Goal: Task Accomplishment & Management: Manage account settings

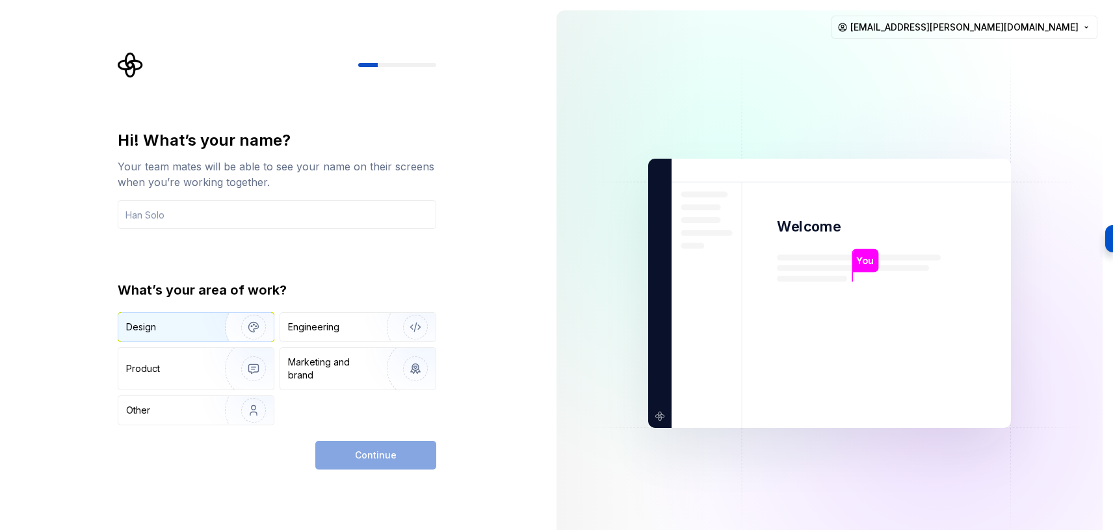
click at [182, 317] on div "Design" at bounding box center [195, 327] width 155 height 29
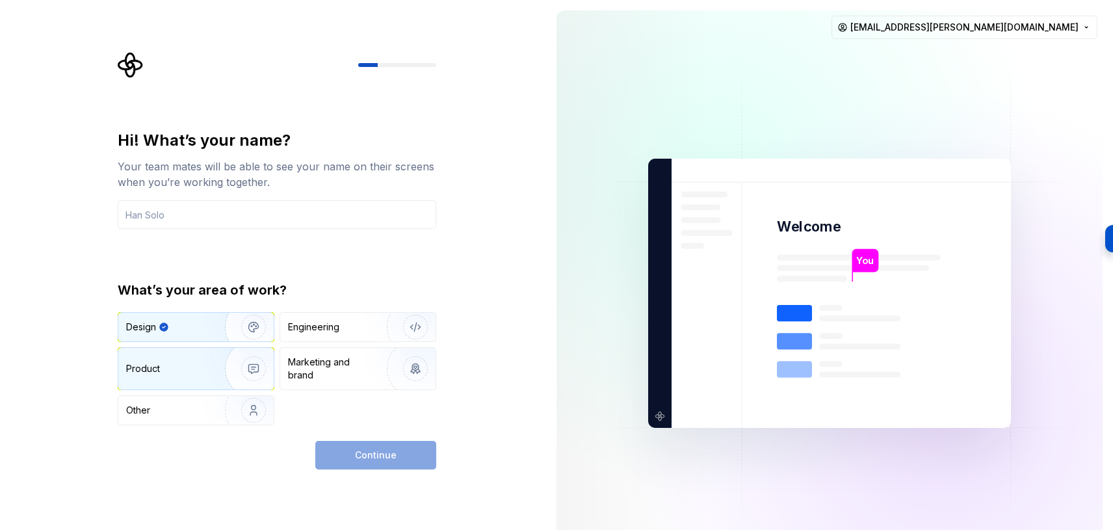
click at [218, 375] on img "button" at bounding box center [244, 368] width 83 height 87
click at [215, 334] on img "button" at bounding box center [244, 326] width 83 height 87
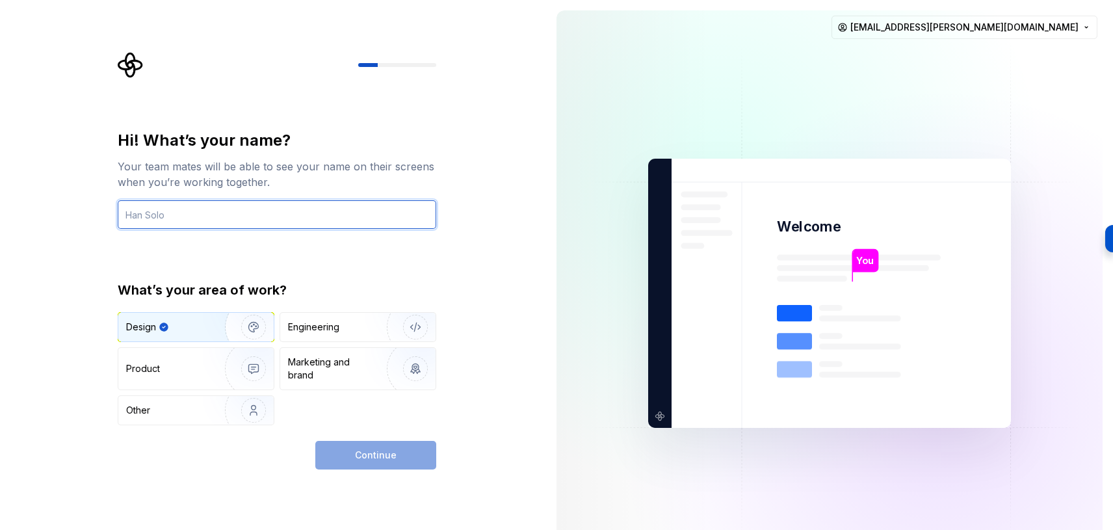
click at [223, 224] on input "text" at bounding box center [277, 214] width 319 height 29
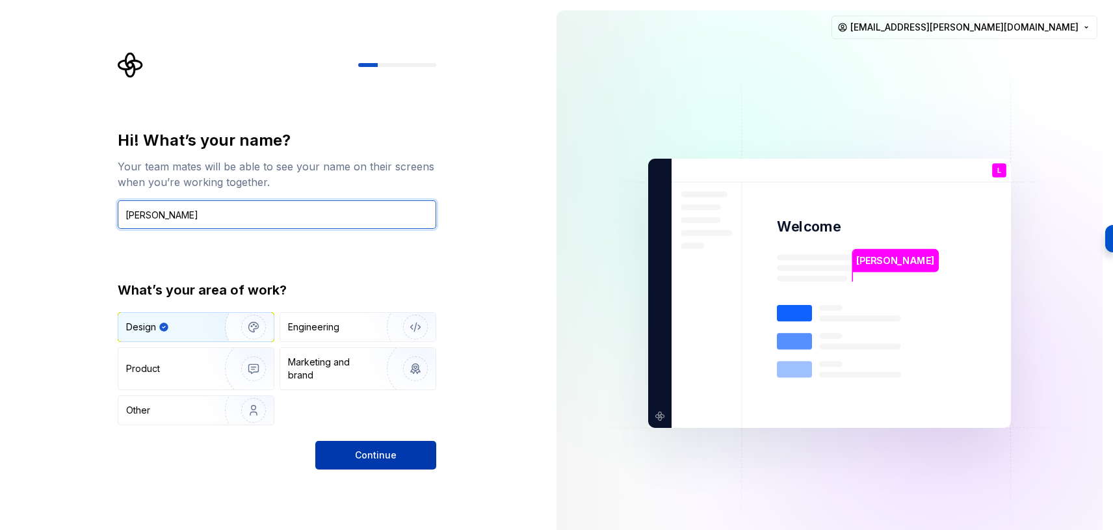
type input "[PERSON_NAME]"
click at [402, 445] on button "Continue" at bounding box center [375, 455] width 121 height 29
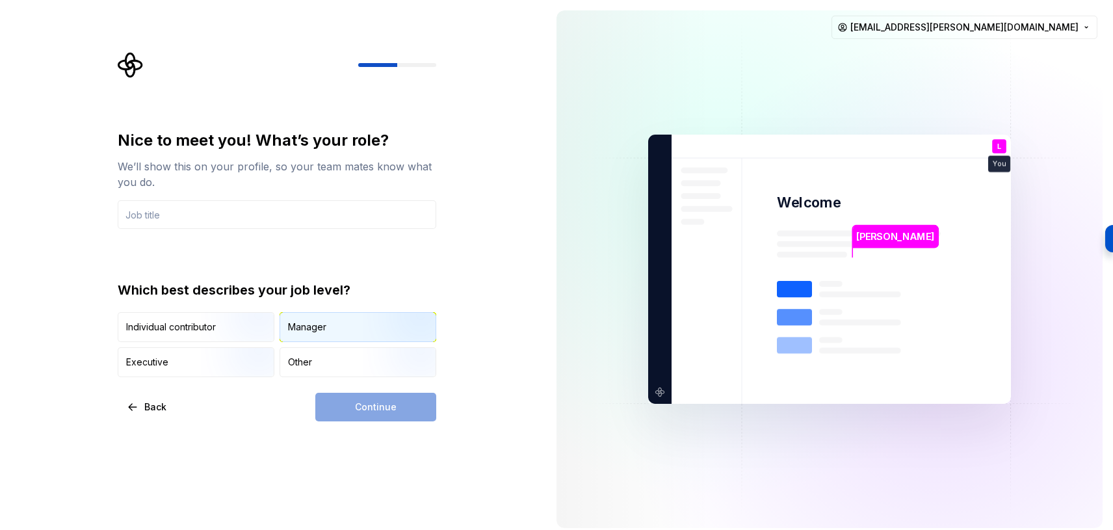
click at [350, 331] on div "Manager" at bounding box center [357, 327] width 155 height 29
click at [324, 218] on input "text" at bounding box center [277, 214] width 319 height 29
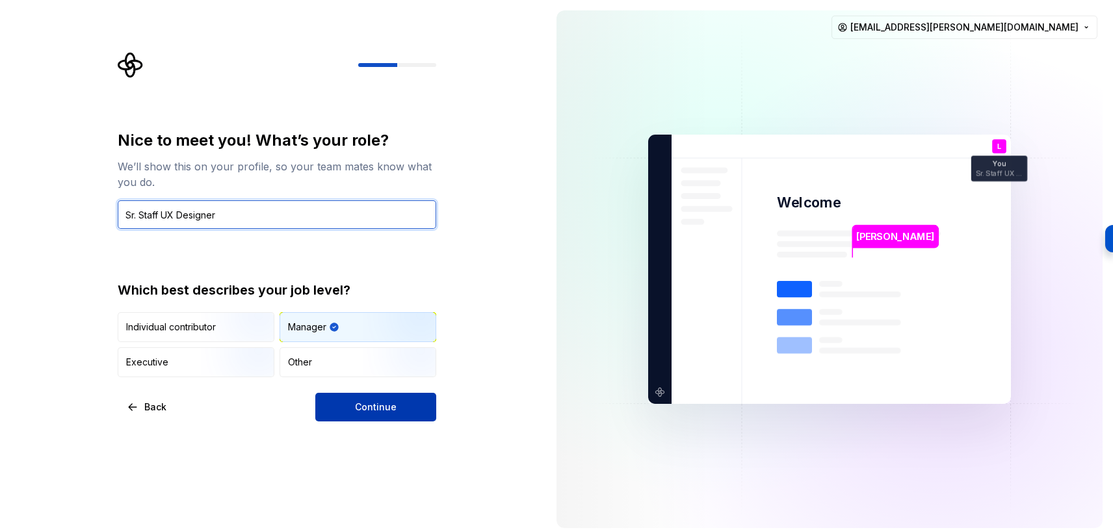
type input "Sr. Staff UX Designer"
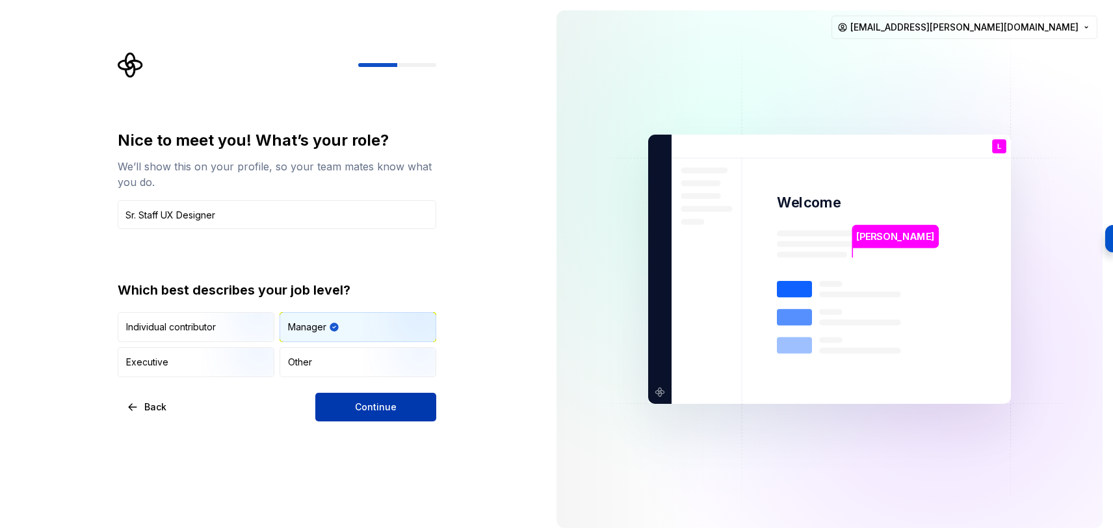
click at [409, 399] on button "Continue" at bounding box center [375, 407] width 121 height 29
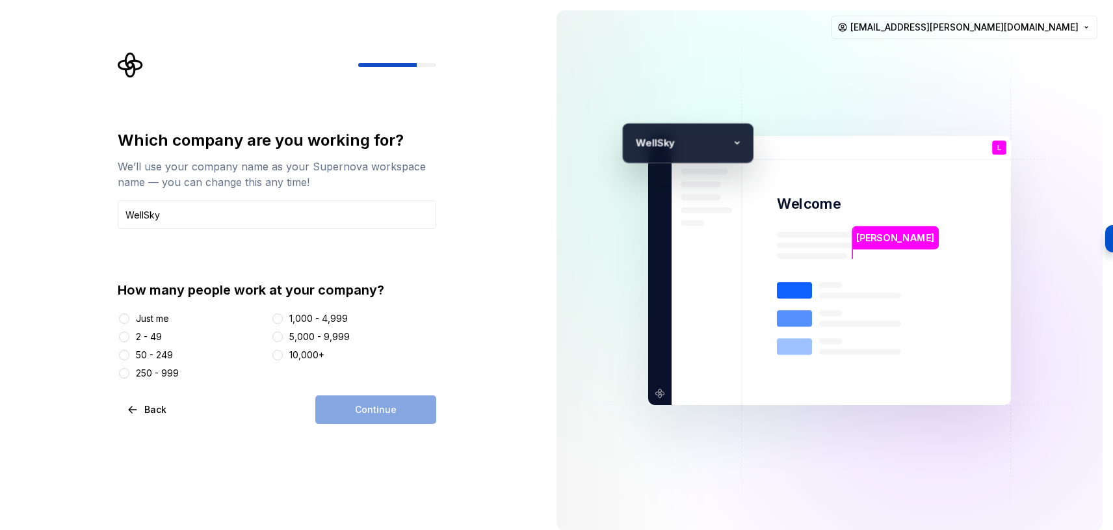
type input "WellSky"
click at [280, 318] on button "1,000 - 4,999" at bounding box center [277, 318] width 10 height 10
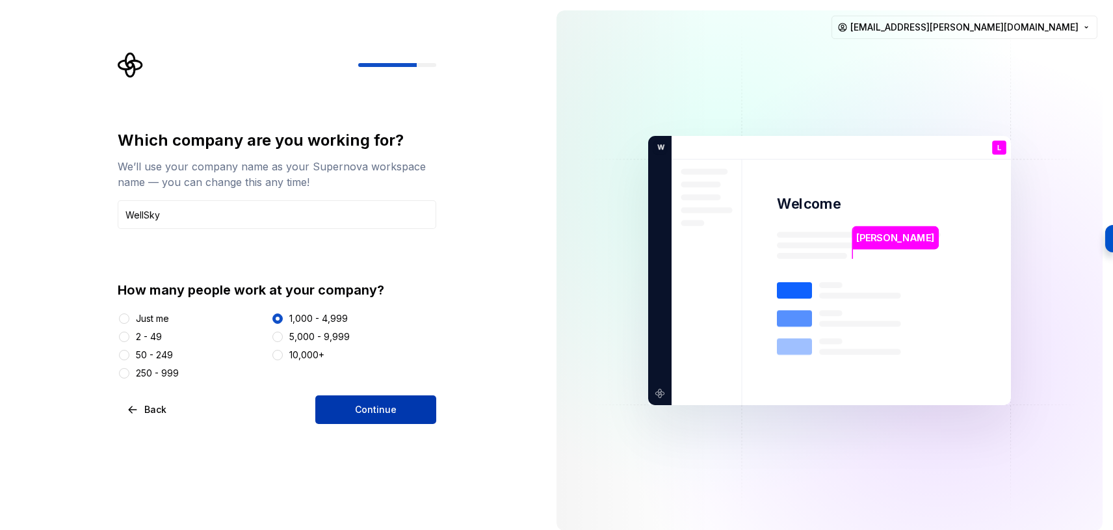
click at [365, 416] on button "Continue" at bounding box center [375, 409] width 121 height 29
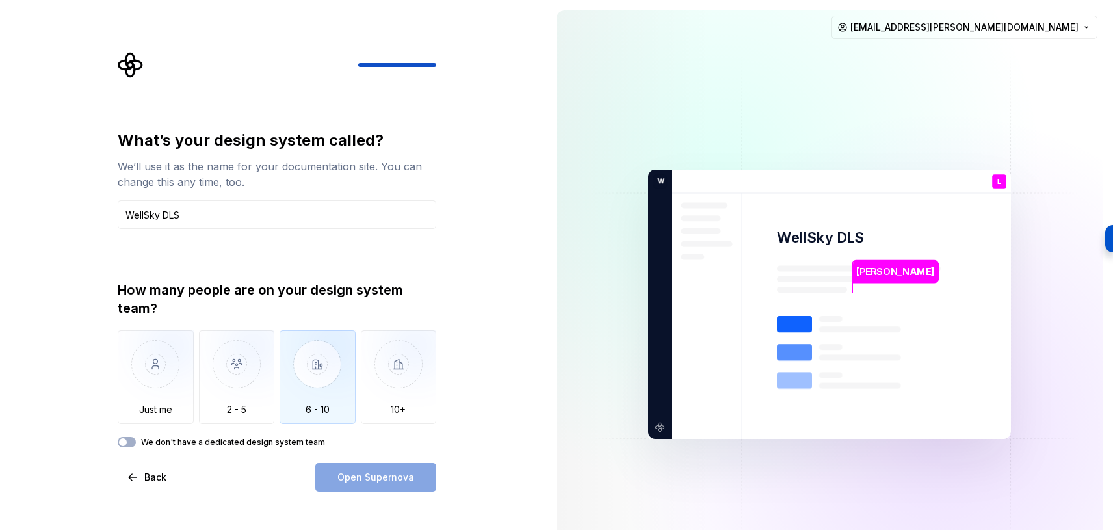
type input "WellSky DLS"
click at [327, 365] on img "button" at bounding box center [318, 373] width 76 height 87
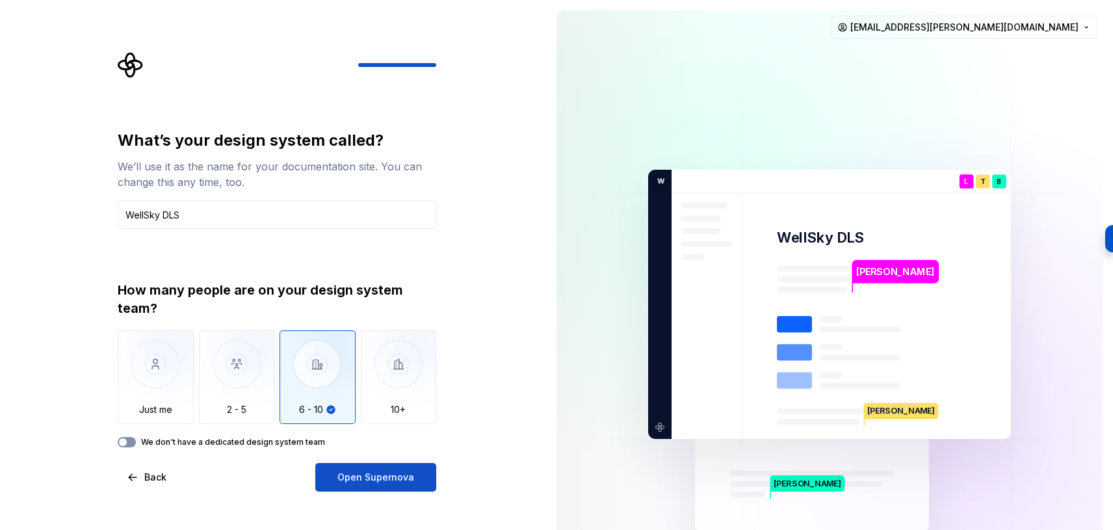
click at [126, 441] on span "button" at bounding box center [123, 442] width 8 height 8
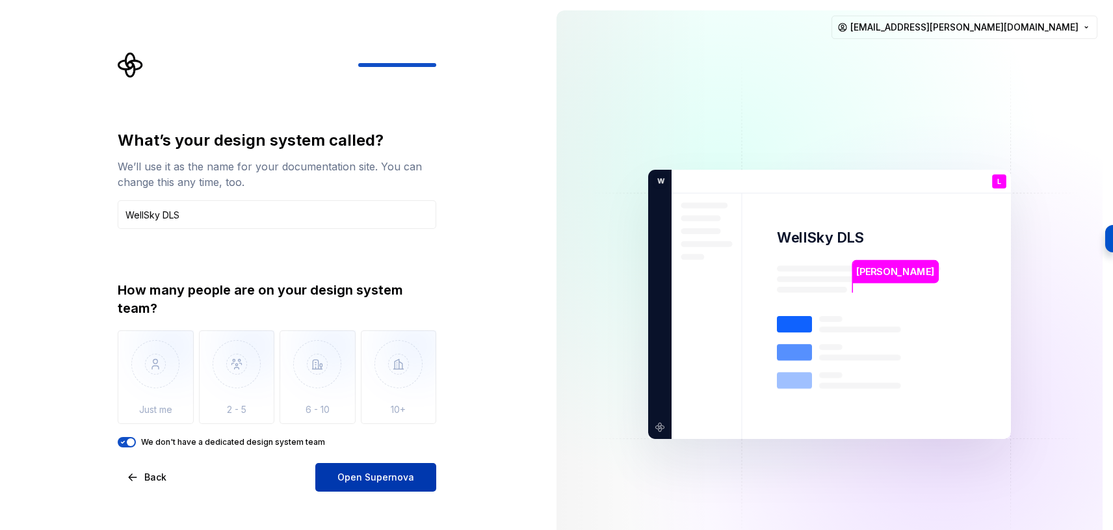
click at [380, 474] on span "Open Supernova" at bounding box center [375, 477] width 77 height 13
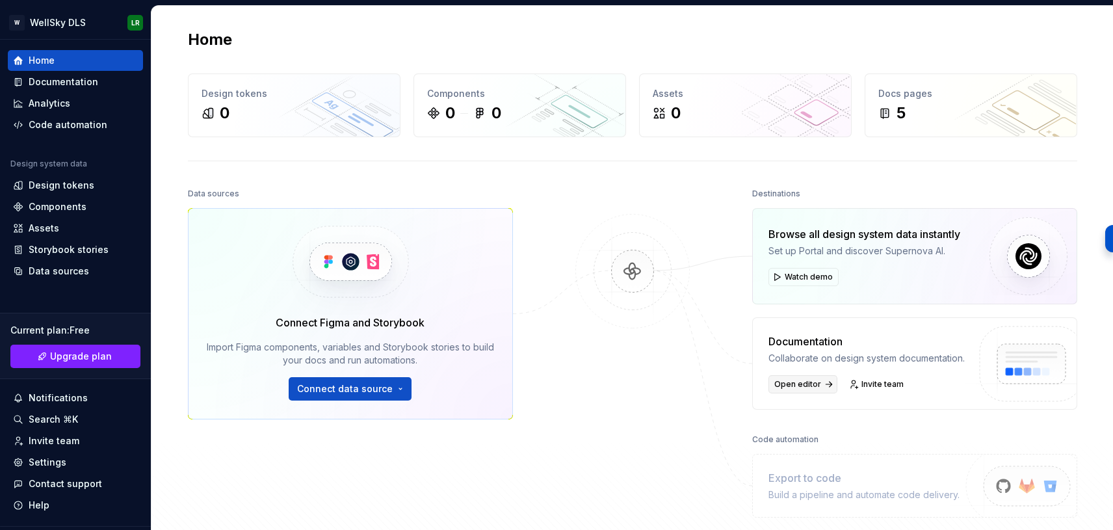
click at [815, 377] on link "Open editor" at bounding box center [802, 384] width 69 height 18
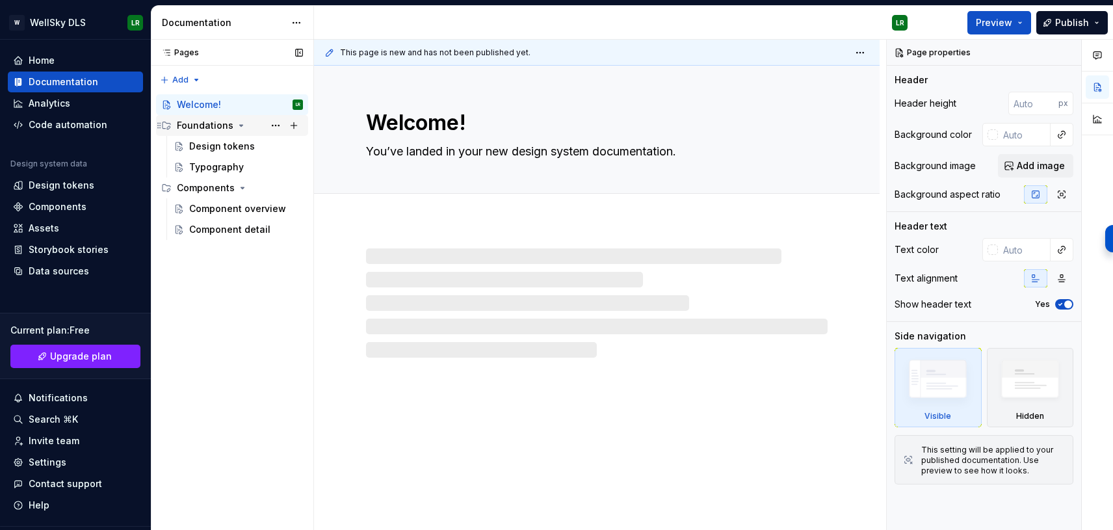
click at [236, 127] on icon "Page tree" at bounding box center [241, 125] width 10 height 10
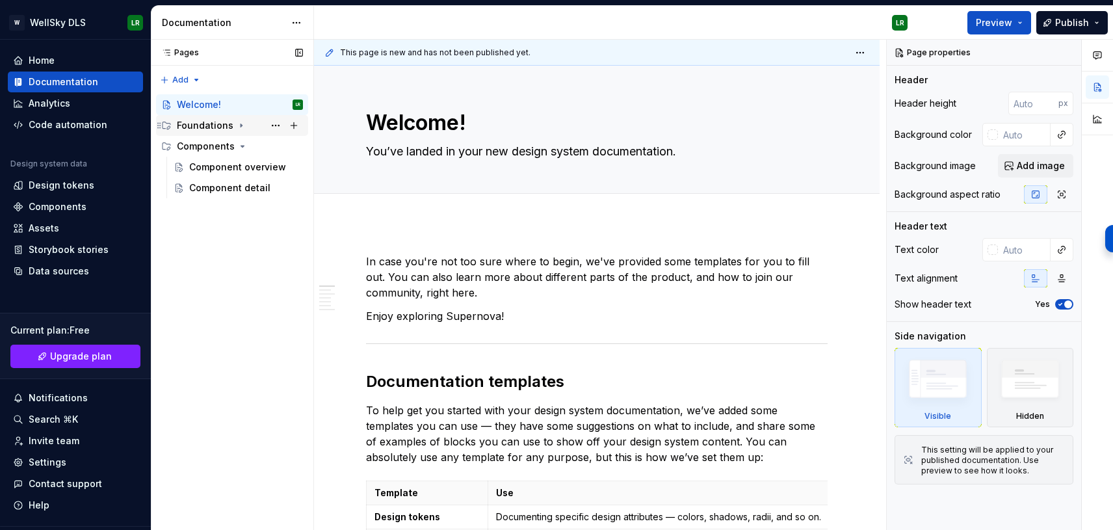
click at [236, 127] on icon "Page tree" at bounding box center [241, 125] width 10 height 10
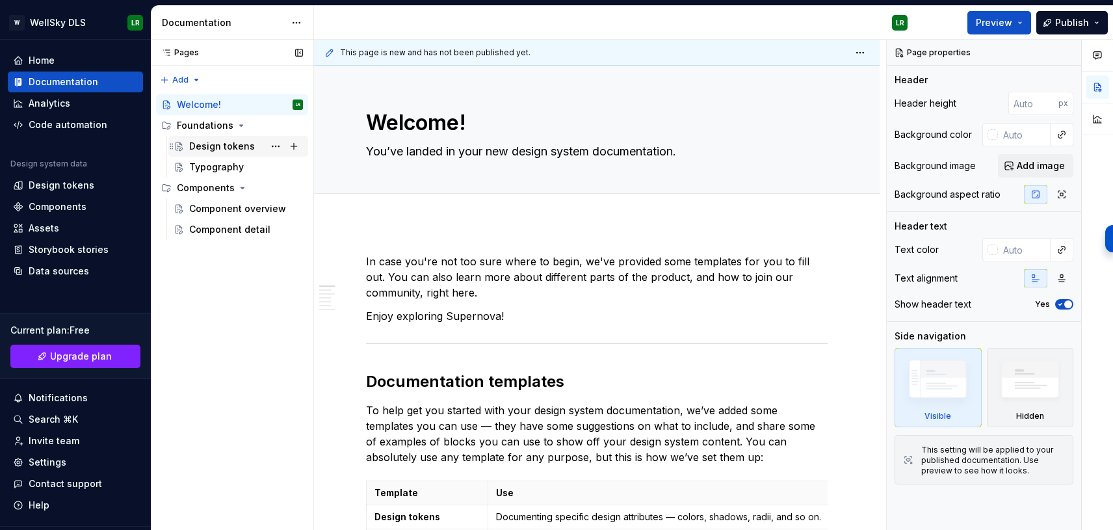
click at [228, 144] on div "Design tokens" at bounding box center [222, 146] width 66 height 13
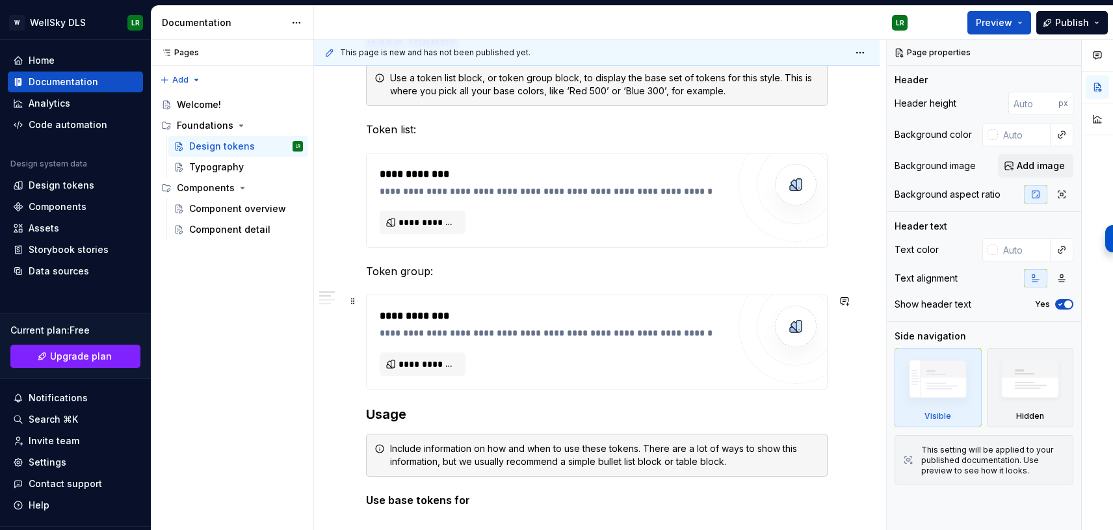
scroll to position [296, 0]
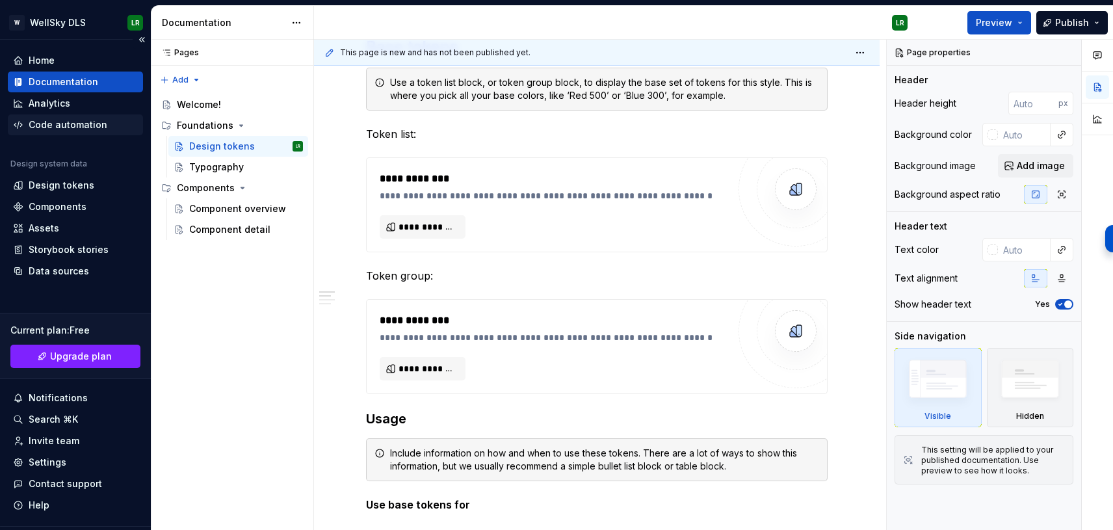
type textarea "*"
click at [60, 124] on div "Code automation" at bounding box center [68, 124] width 79 height 13
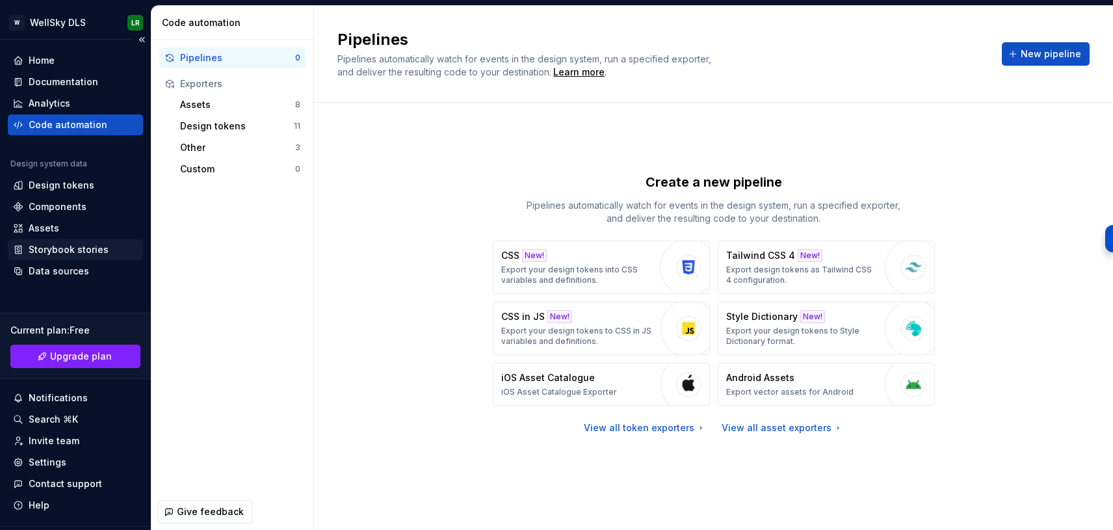
click at [94, 244] on div "Storybook stories" at bounding box center [69, 249] width 80 height 13
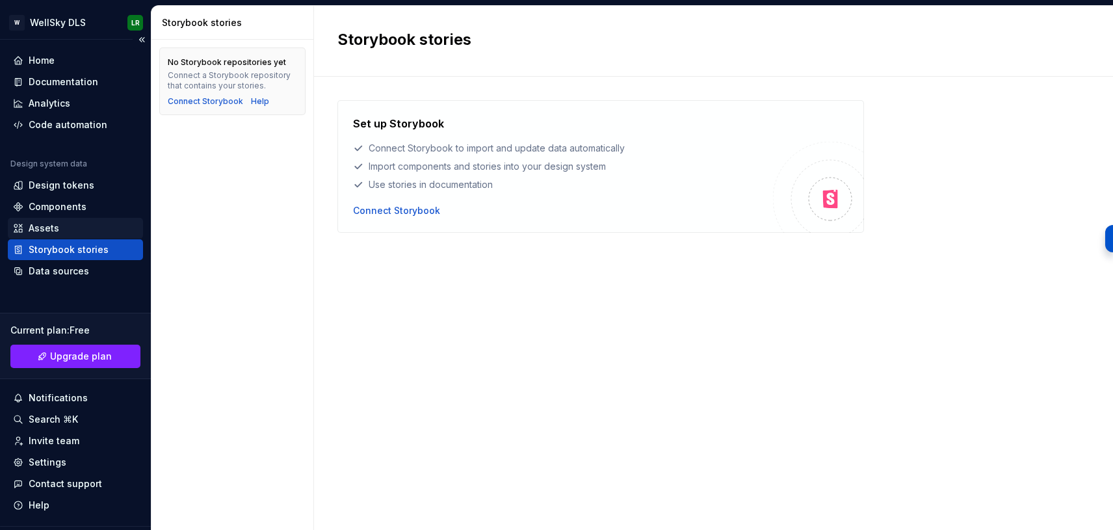
click at [94, 226] on div "Assets" at bounding box center [75, 228] width 125 height 13
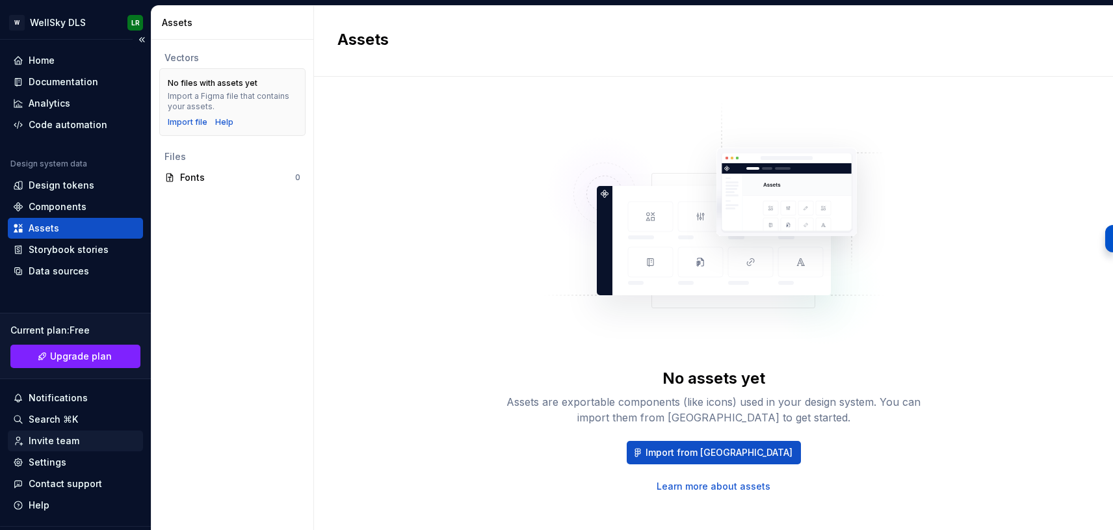
click at [45, 441] on div "Invite team" at bounding box center [54, 440] width 51 height 13
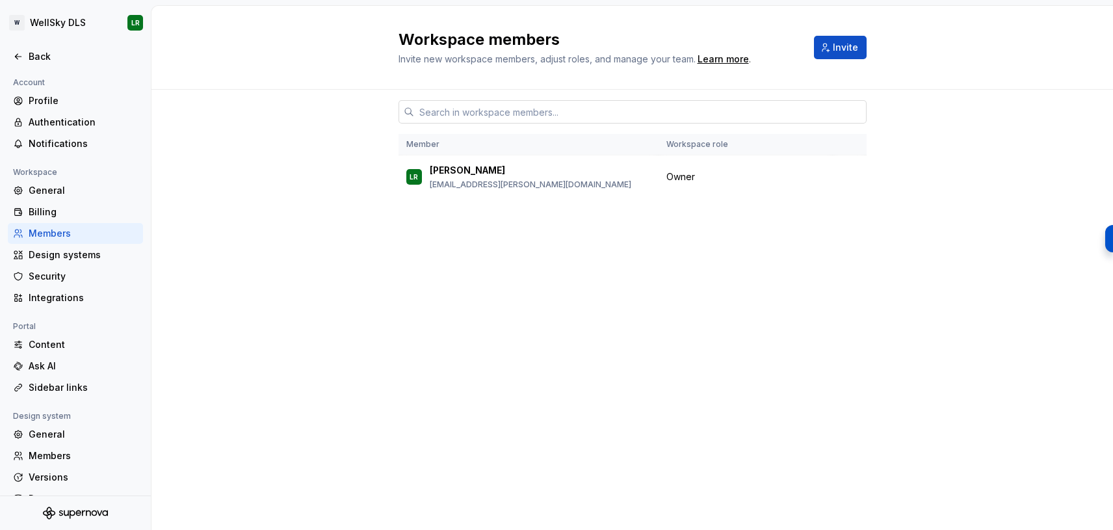
click at [568, 114] on input "text" at bounding box center [640, 111] width 452 height 23
click at [854, 49] on span "Invite" at bounding box center [845, 47] width 25 height 13
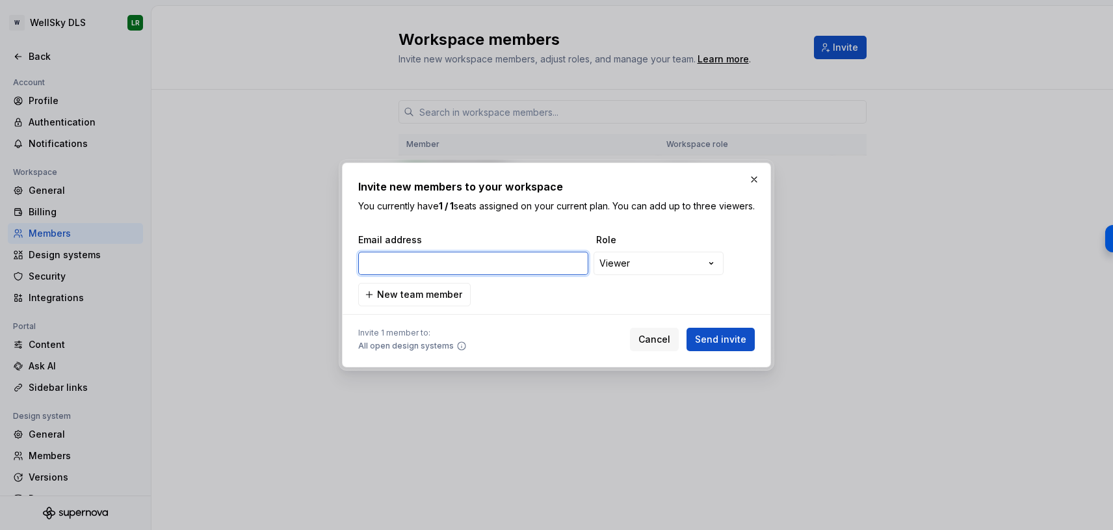
paste input "Chris.MageeJenks@WellSky.com"
type input "Chris.MageeJenks@WellSky.com"
click at [703, 265] on div "**********" at bounding box center [556, 265] width 1113 height 530
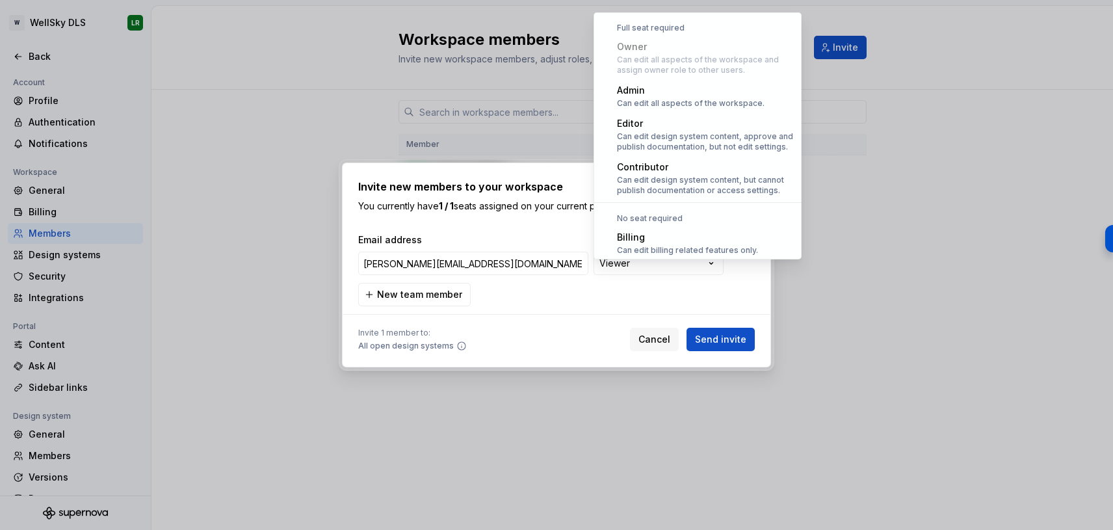
scroll to position [36, 0]
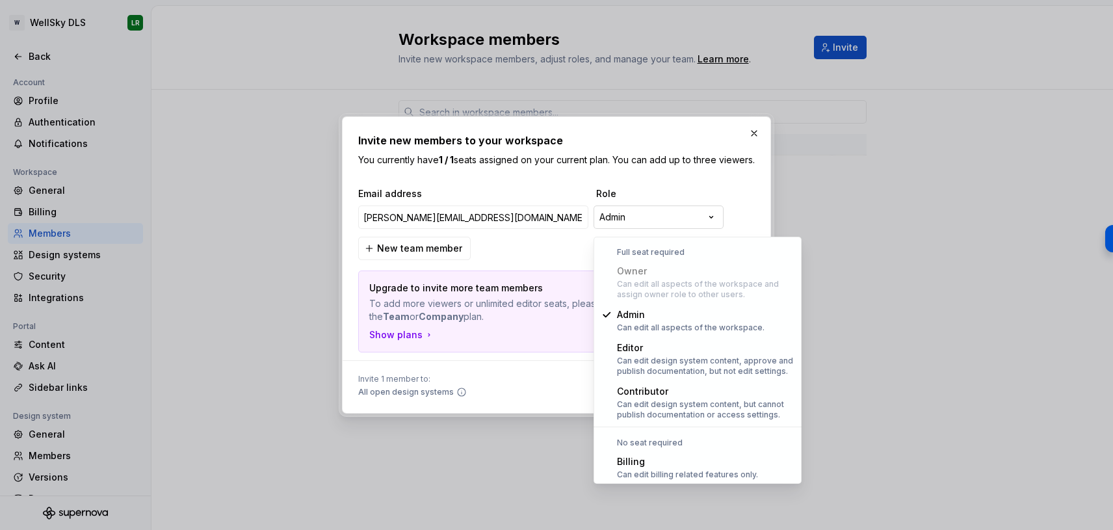
click at [698, 222] on div "**********" at bounding box center [556, 265] width 1113 height 530
select select "*******"
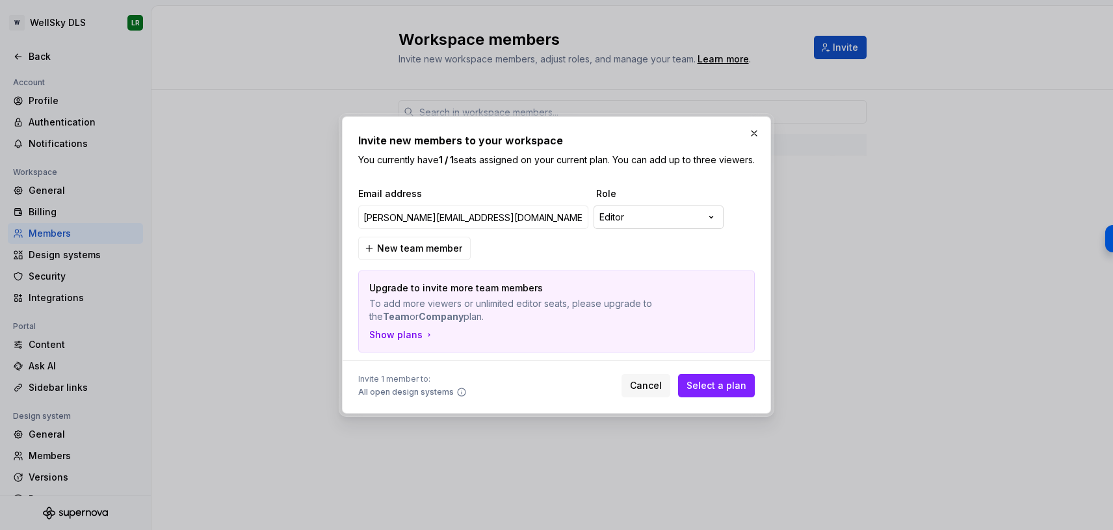
click at [675, 215] on div "**********" at bounding box center [556, 265] width 1113 height 530
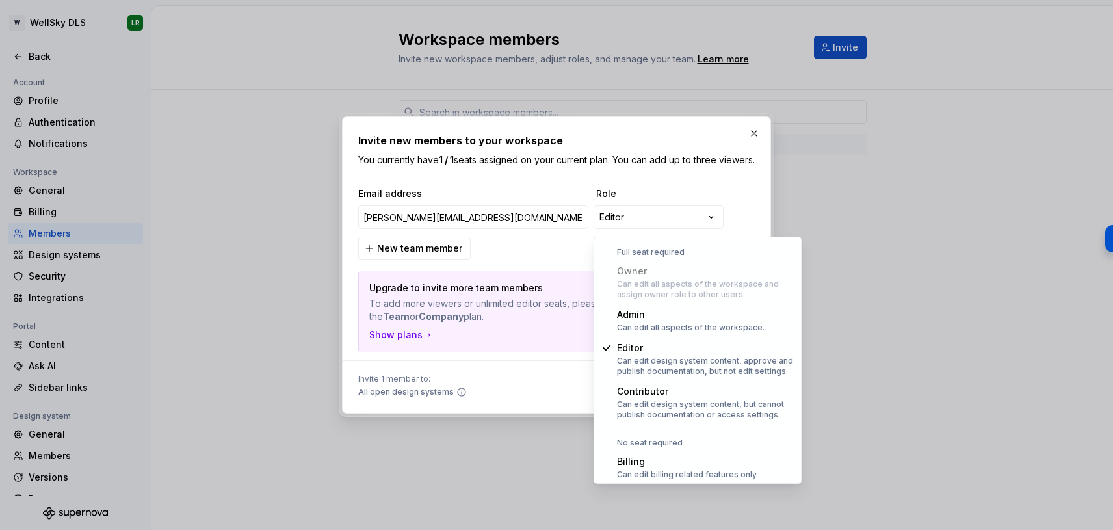
click at [888, 251] on div at bounding box center [556, 265] width 1113 height 530
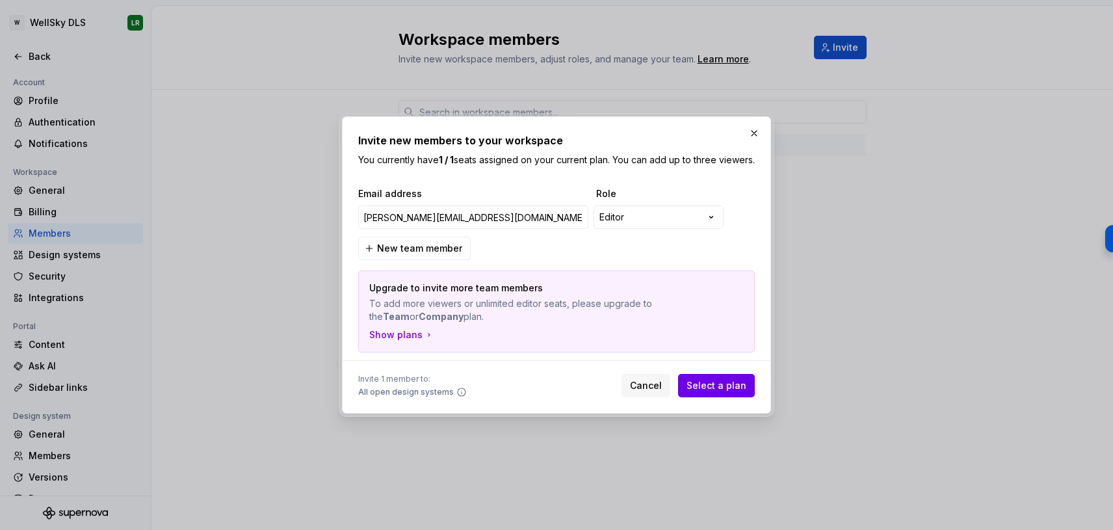
click at [750, 393] on button "Select a plan" at bounding box center [716, 385] width 77 height 23
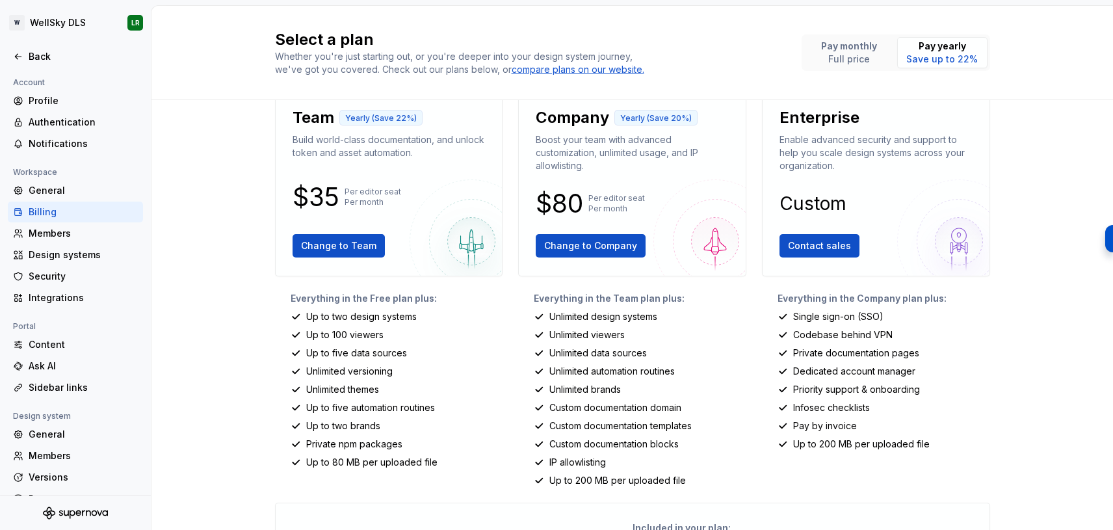
scroll to position [29, 0]
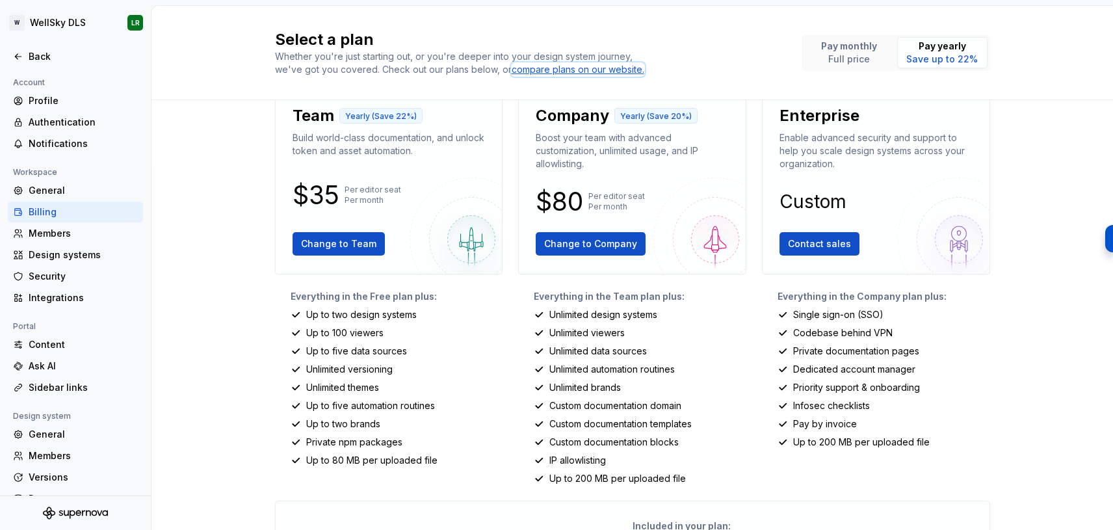
click at [578, 70] on div "compare plans on our website." at bounding box center [578, 69] width 133 height 13
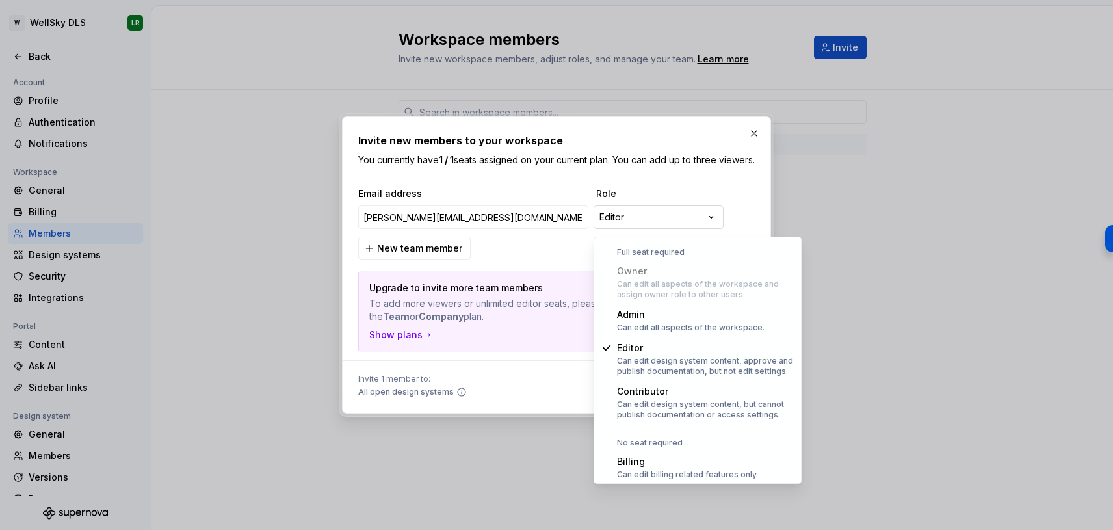
click at [657, 226] on div "**********" at bounding box center [556, 265] width 1113 height 530
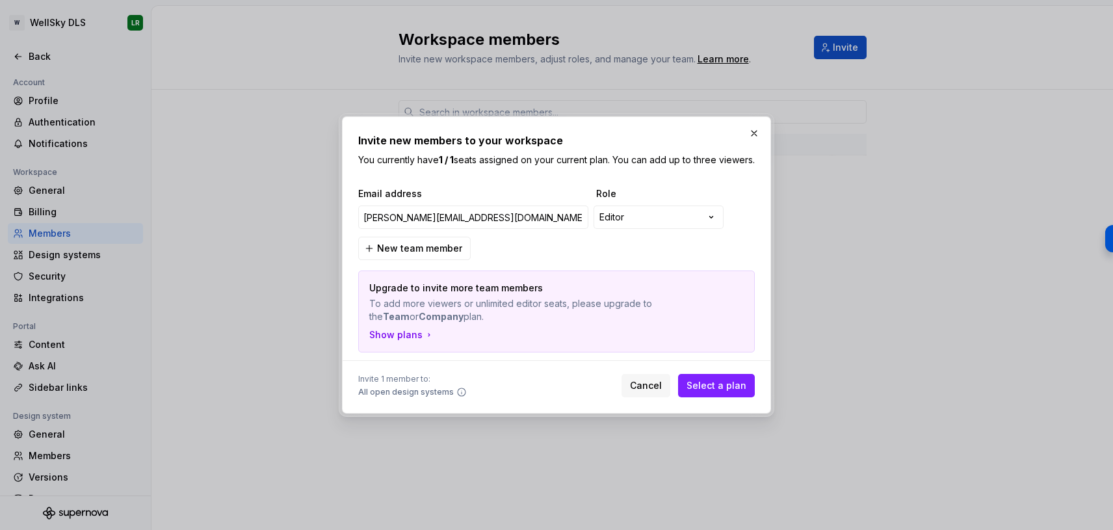
click at [723, 173] on div "**********" at bounding box center [556, 265] width 1113 height 530
click at [711, 220] on div "**********" at bounding box center [556, 265] width 1113 height 530
drag, startPoint x: 517, startPoint y: 261, endPoint x: 549, endPoint y: 270, distance: 33.1
click at [517, 261] on div "**********" at bounding box center [556, 265] width 1113 height 530
click at [644, 392] on span "Cancel" at bounding box center [646, 385] width 32 height 13
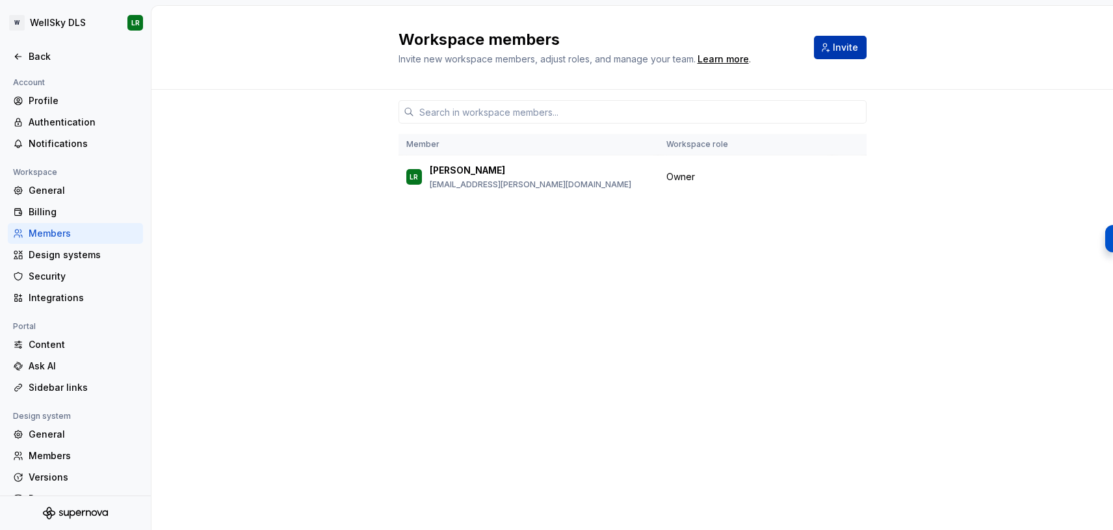
click at [832, 49] on button "Invite" at bounding box center [840, 47] width 53 height 23
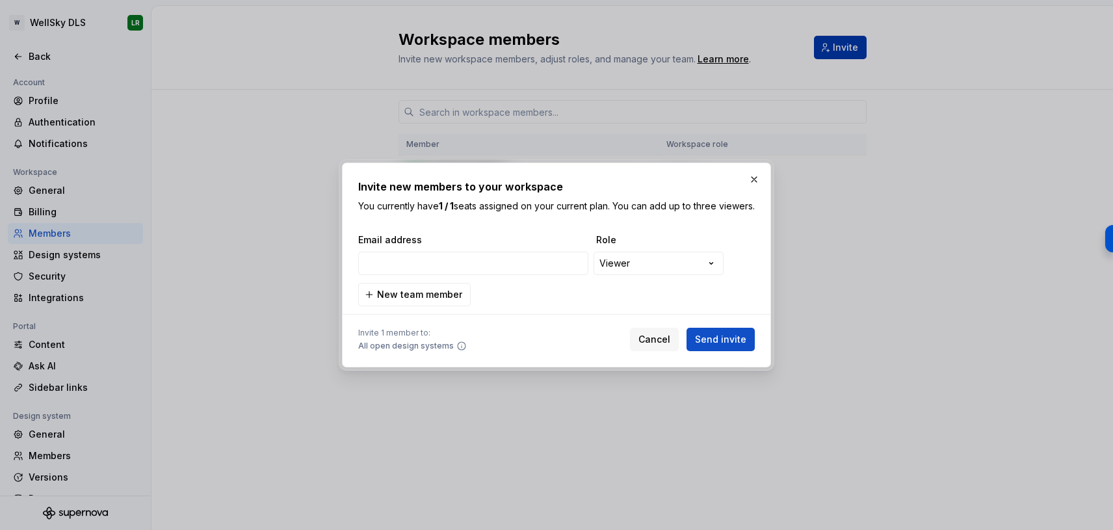
type input "Chris.MageeJenks@WellSky.com"
click at [735, 346] on span "Send invite" at bounding box center [720, 339] width 51 height 13
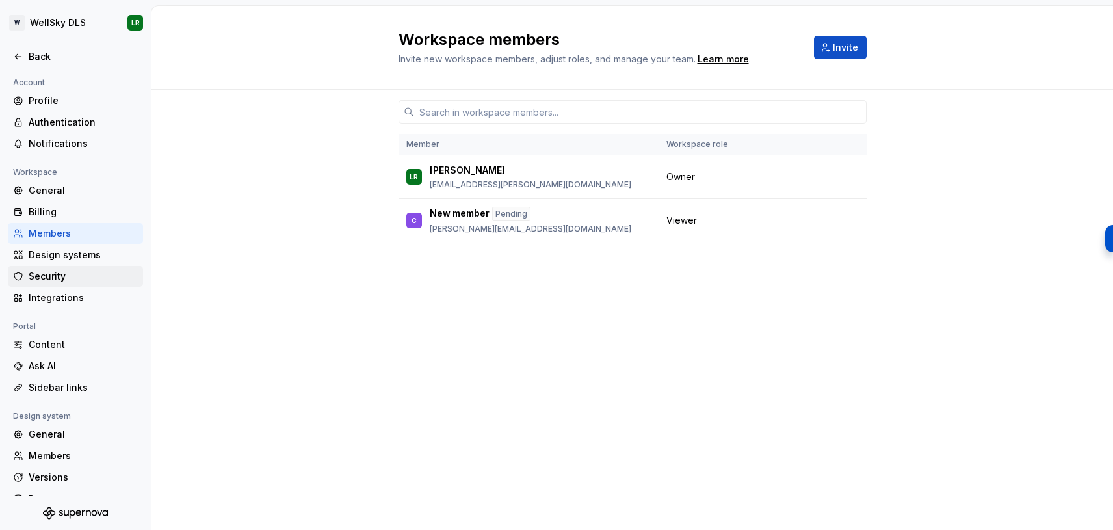
click at [39, 279] on div "Security" at bounding box center [83, 276] width 109 height 13
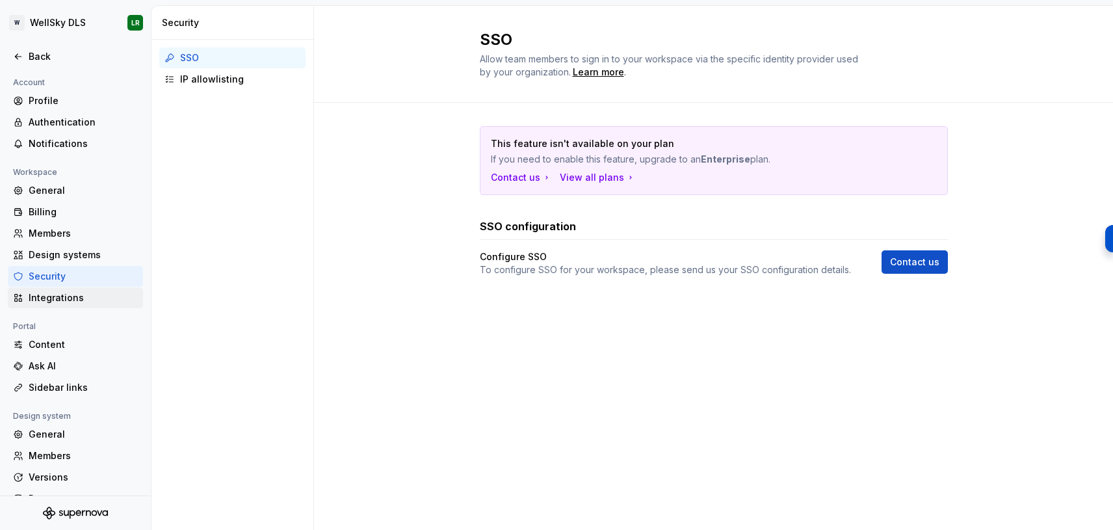
scroll to position [43, 0]
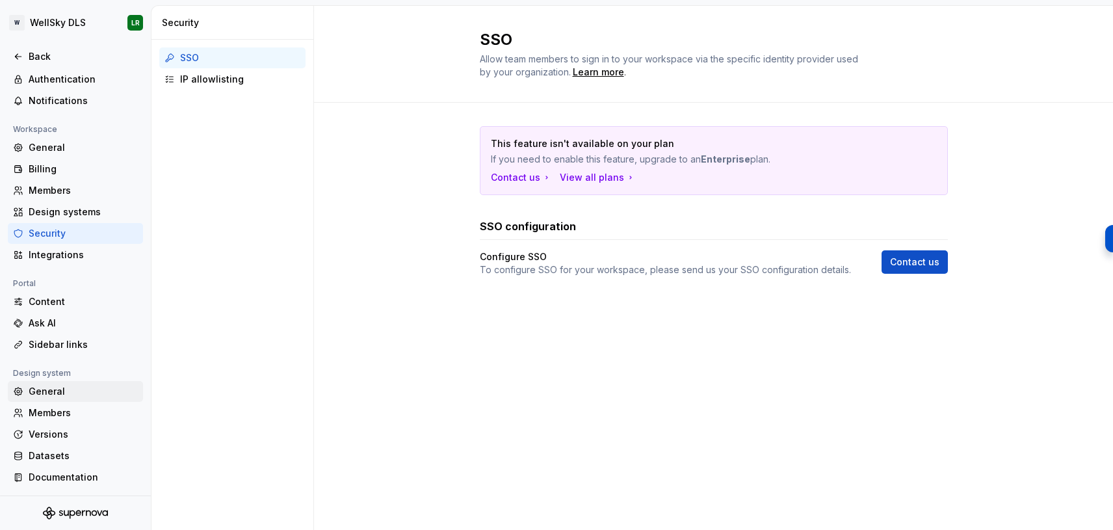
click at [55, 398] on div "General" at bounding box center [75, 391] width 135 height 21
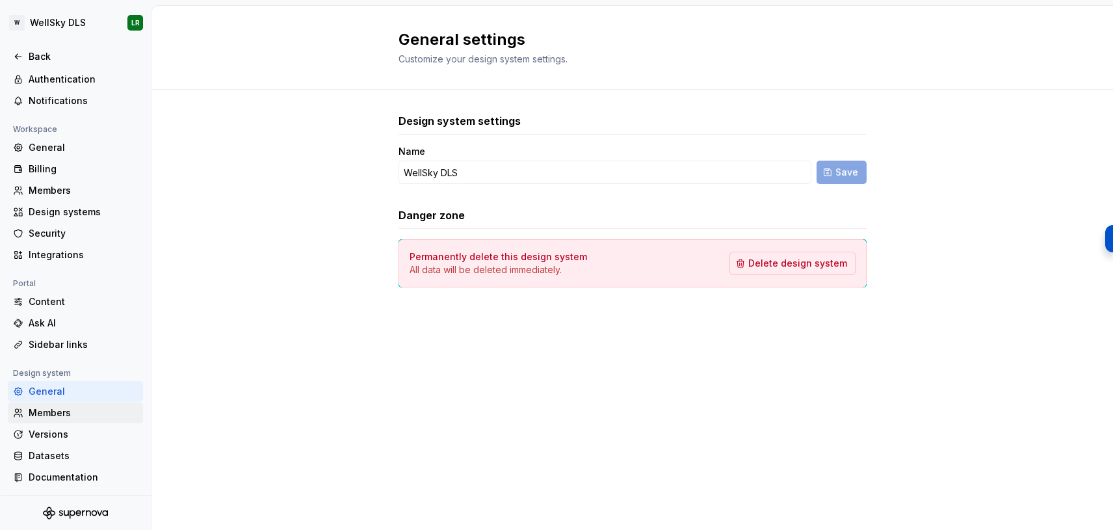
click at [57, 414] on div "Members" at bounding box center [83, 412] width 109 height 13
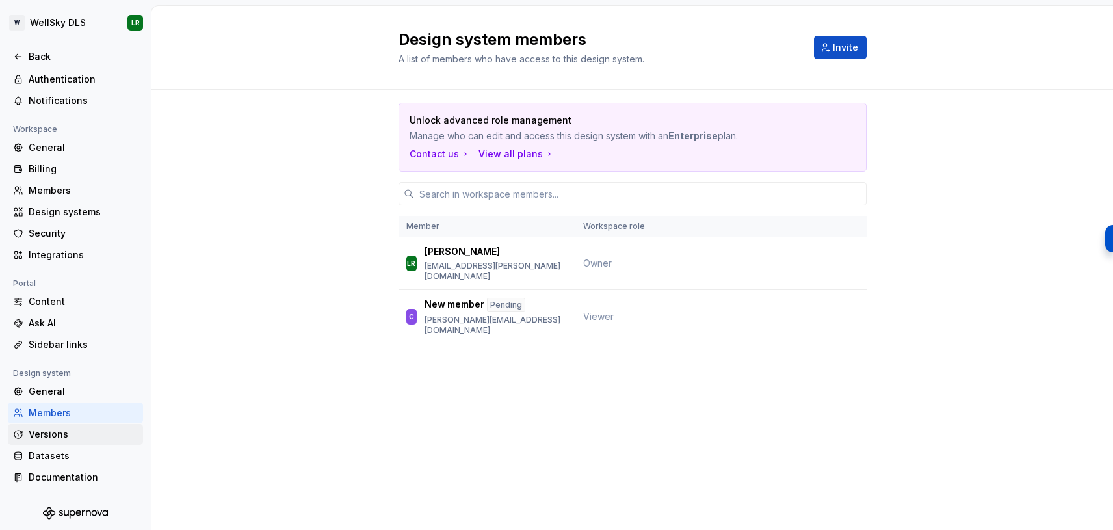
click at [57, 436] on div "Versions" at bounding box center [83, 434] width 109 height 13
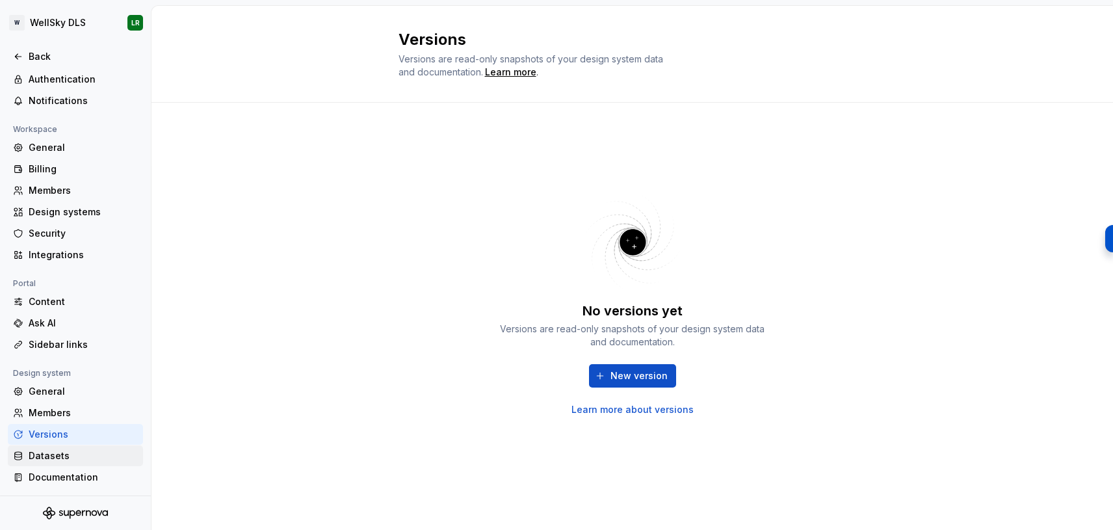
click at [57, 454] on div "Datasets" at bounding box center [83, 455] width 109 height 13
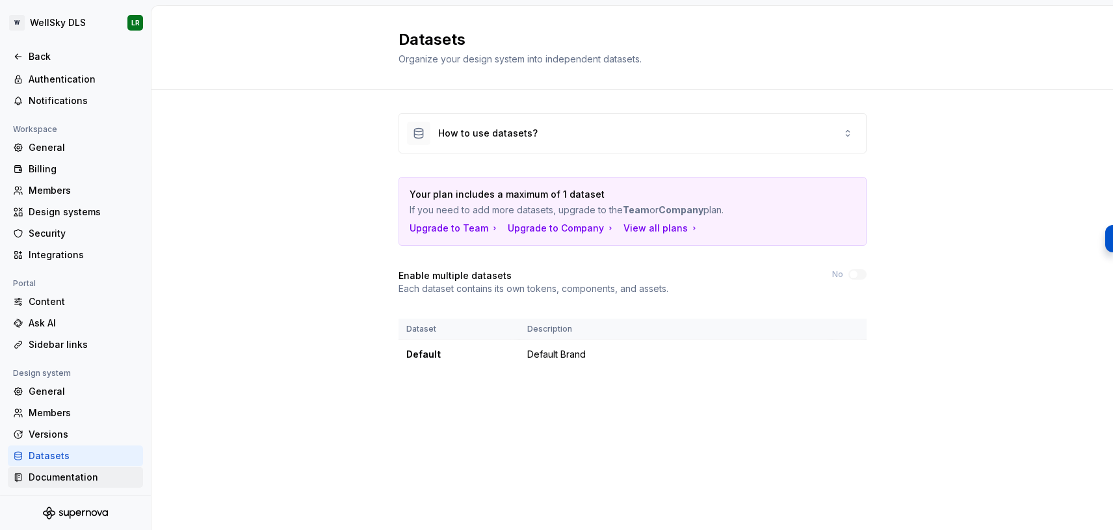
click at [57, 484] on div "Documentation" at bounding box center [75, 477] width 135 height 21
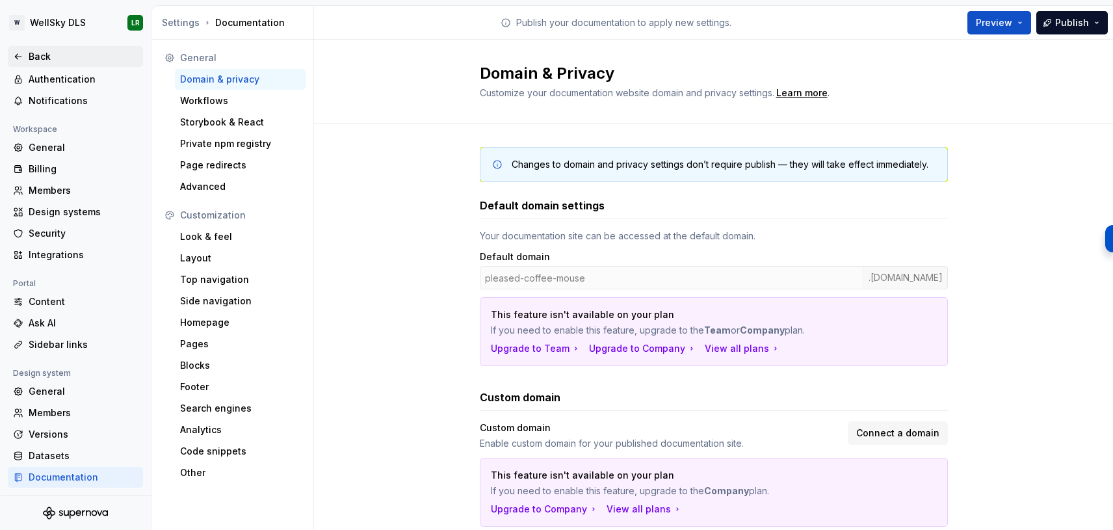
click at [49, 51] on div "Back" at bounding box center [83, 56] width 109 height 13
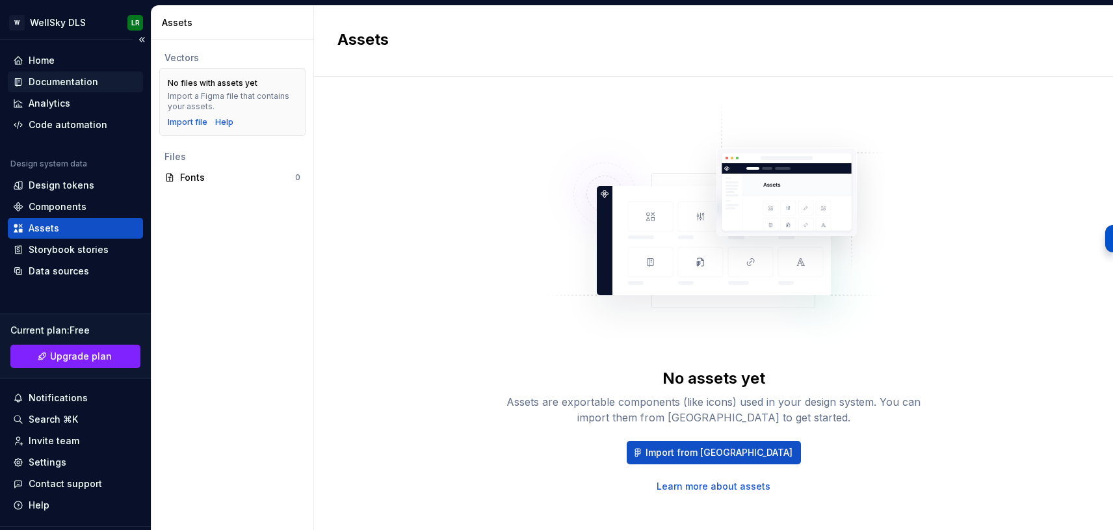
click at [85, 83] on div "Documentation" at bounding box center [64, 81] width 70 height 13
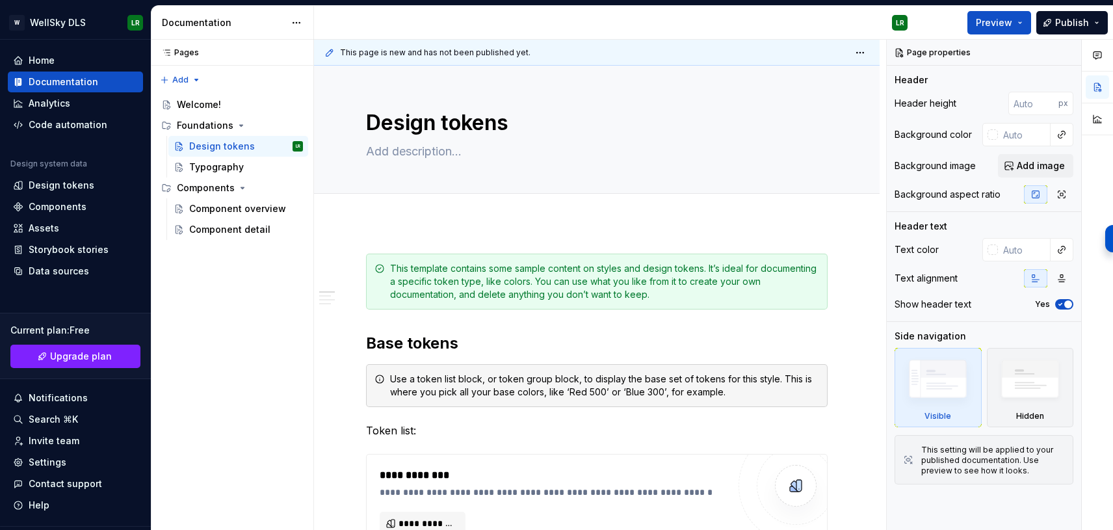
type textarea "*"
